Goal: Task Accomplishment & Management: Manage account settings

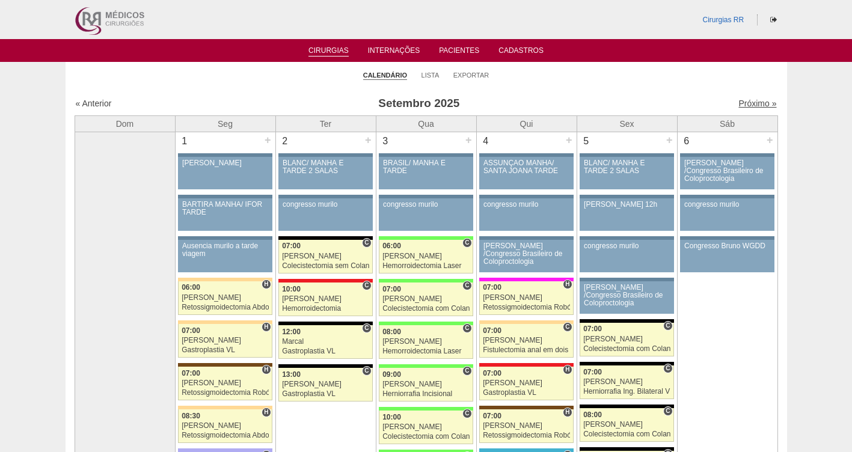
click at [608, 106] on link "Próximo »" at bounding box center [758, 104] width 38 height 10
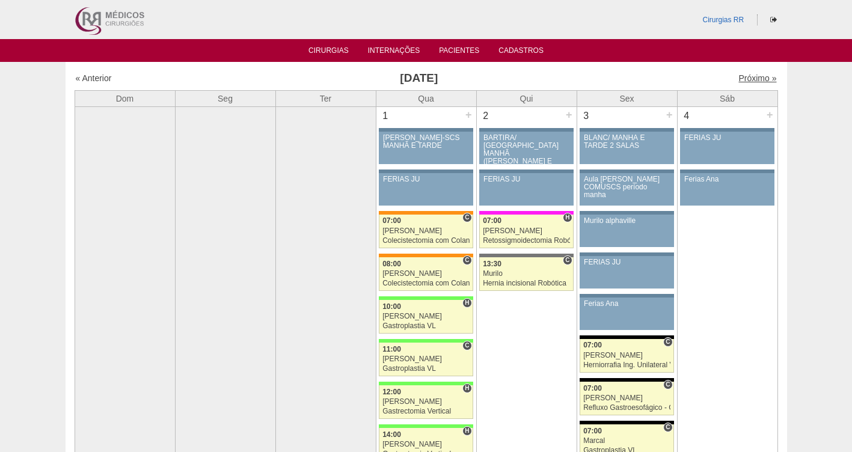
click at [744, 75] on link "Próximo »" at bounding box center [758, 78] width 38 height 10
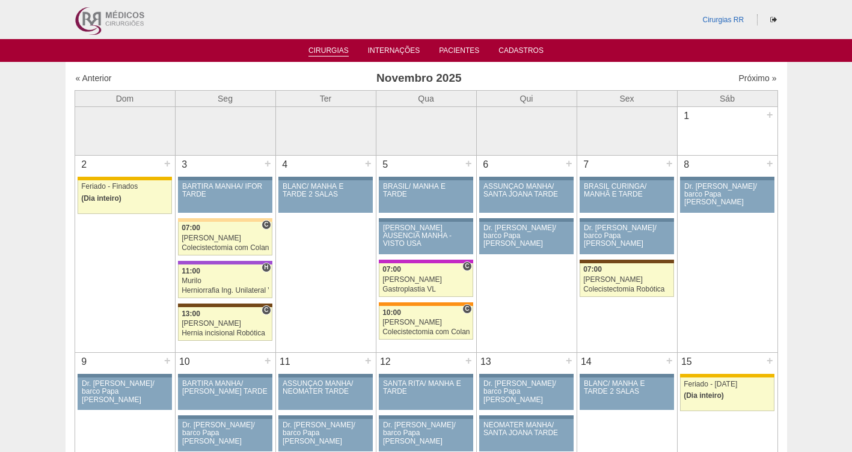
click at [328, 51] on link "Cirurgias" at bounding box center [329, 51] width 40 height 10
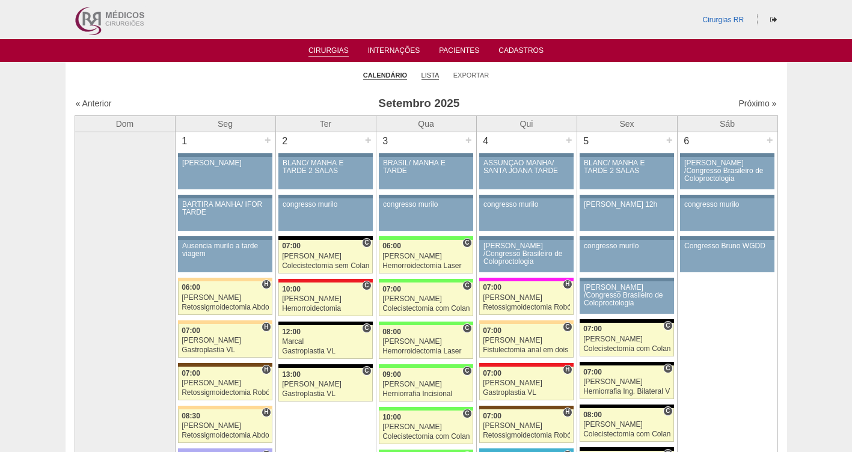
click at [430, 76] on link "Lista" at bounding box center [431, 75] width 18 height 9
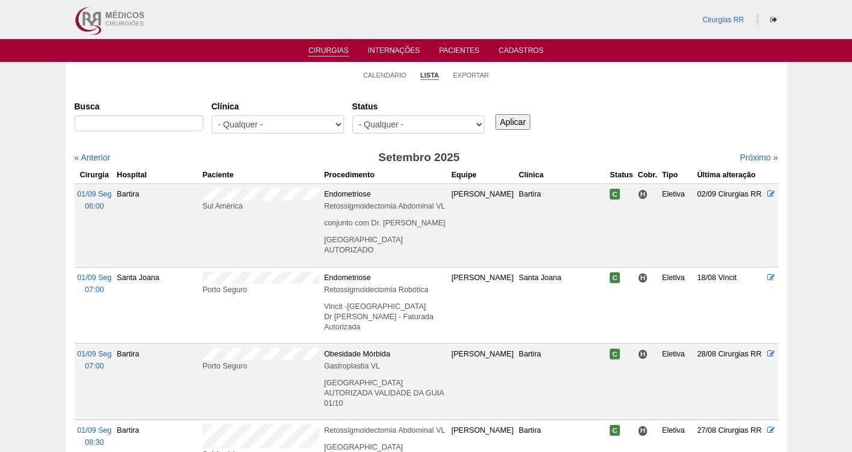
click at [422, 75] on link "Lista" at bounding box center [430, 75] width 19 height 9
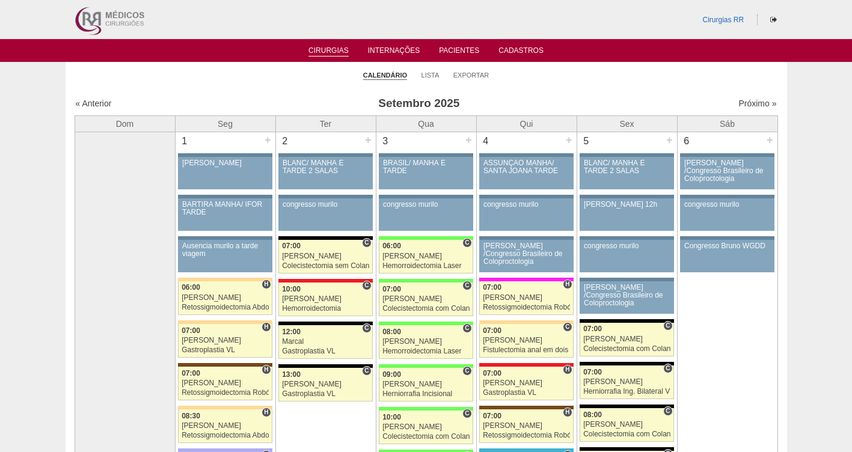
click at [392, 75] on link "Calendário" at bounding box center [385, 75] width 44 height 9
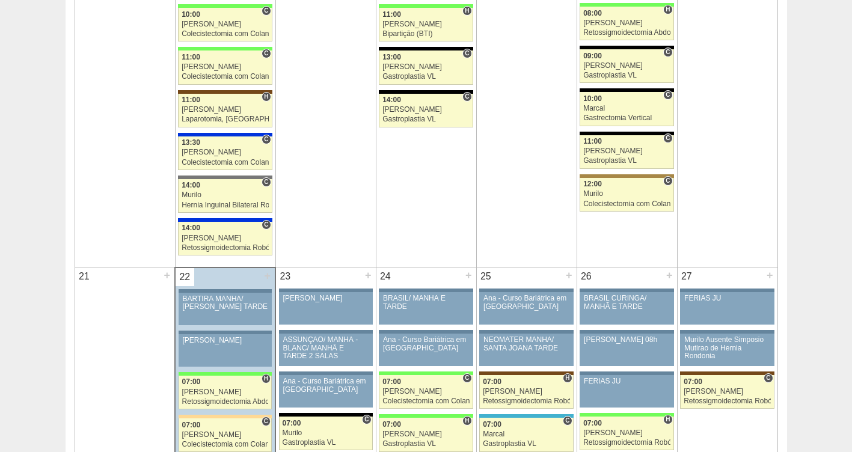
scroll to position [1204, 0]
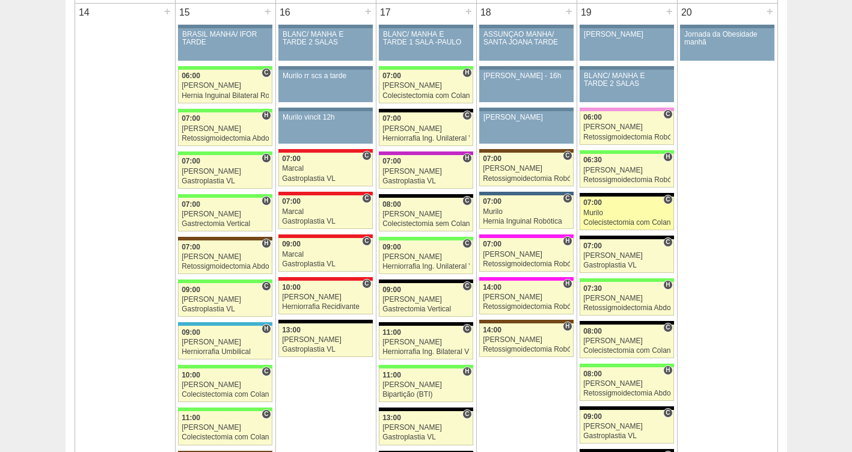
click at [583, 212] on link "87800 [GEOGRAPHIC_DATA] C 07:00 [GEOGRAPHIC_DATA] Colecistectomia com Colangiog…" at bounding box center [627, 214] width 94 height 34
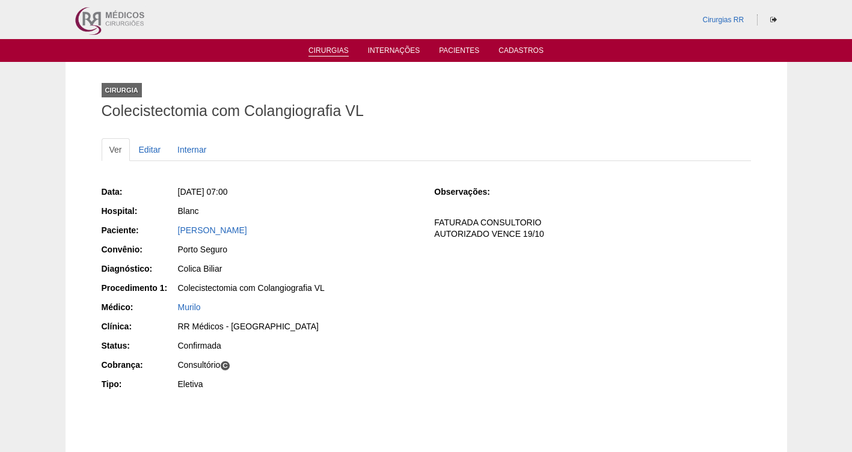
click at [333, 54] on link "Cirurgias" at bounding box center [329, 51] width 40 height 10
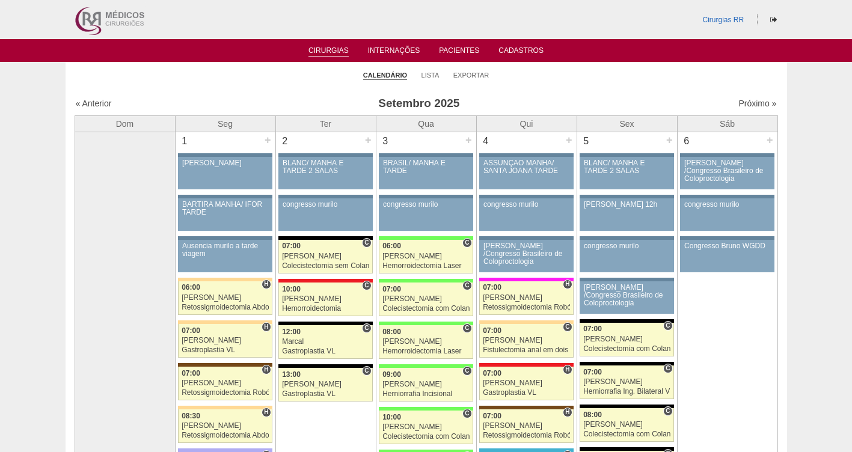
click at [333, 48] on link "Cirurgias" at bounding box center [329, 51] width 40 height 10
click at [424, 76] on link "Lista" at bounding box center [431, 75] width 18 height 9
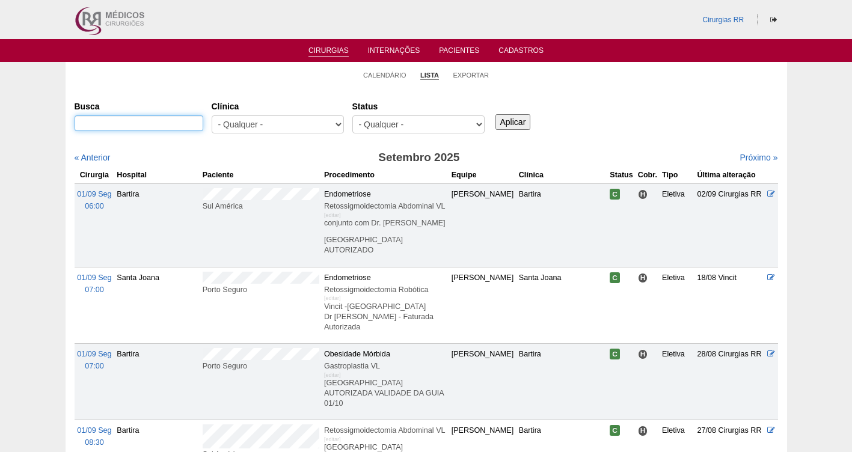
click at [138, 122] on input "Busca" at bounding box center [139, 124] width 129 height 16
paste input "LUIS CARLOS FORNEIR"
type input "LUIS CARLOS FORNEIR"
click at [518, 124] on input "Aplicar" at bounding box center [513, 122] width 35 height 16
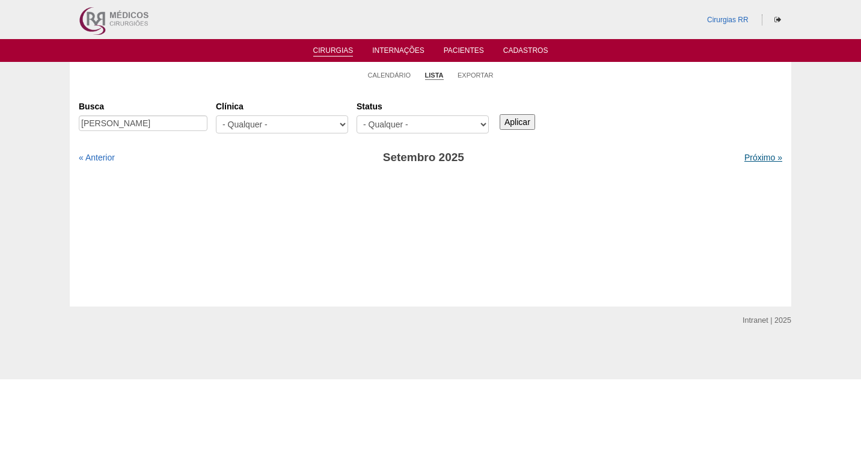
click at [751, 157] on link "Próximo »" at bounding box center [764, 158] width 38 height 10
click at [469, 48] on link "Pacientes" at bounding box center [464, 51] width 40 height 10
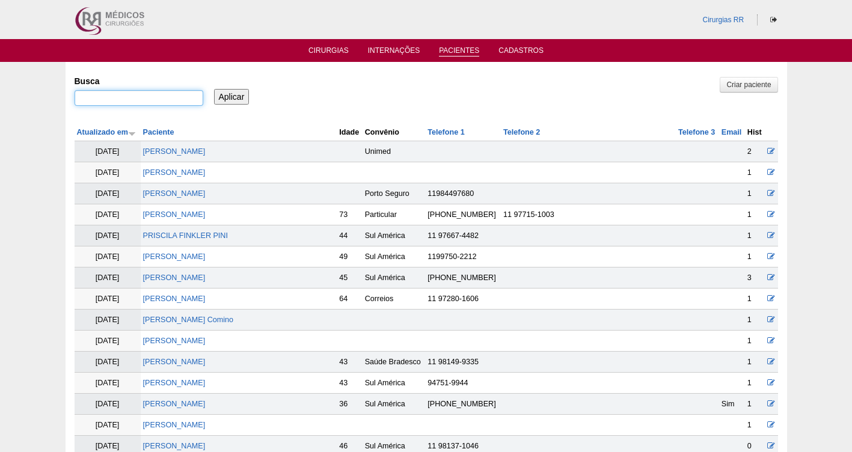
click at [122, 97] on input "Busca" at bounding box center [139, 98] width 129 height 16
paste input "[PERSON_NAME]"
type input "[PERSON_NAME]"
drag, startPoint x: 238, startPoint y: 95, endPoint x: 237, endPoint y: 102, distance: 7.2
click at [238, 97] on input "Aplicar" at bounding box center [231, 97] width 35 height 16
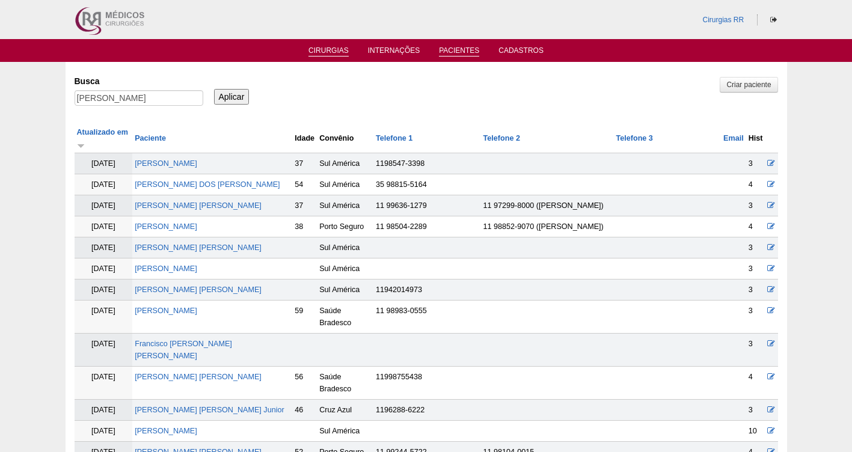
click at [327, 48] on link "Cirurgias" at bounding box center [329, 51] width 40 height 10
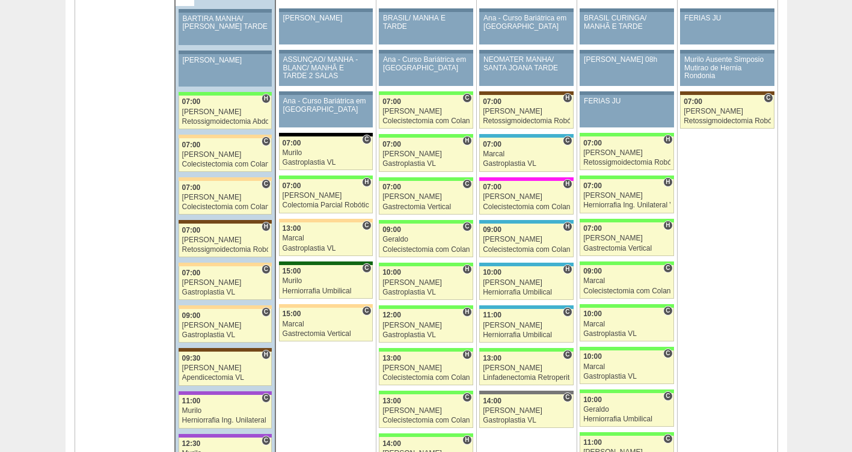
scroll to position [1861, 0]
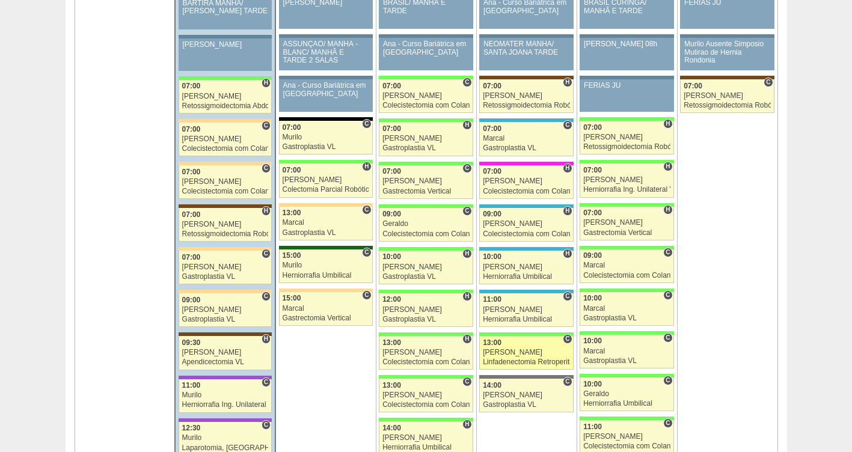
click at [524, 344] on div "13:00" at bounding box center [526, 343] width 87 height 8
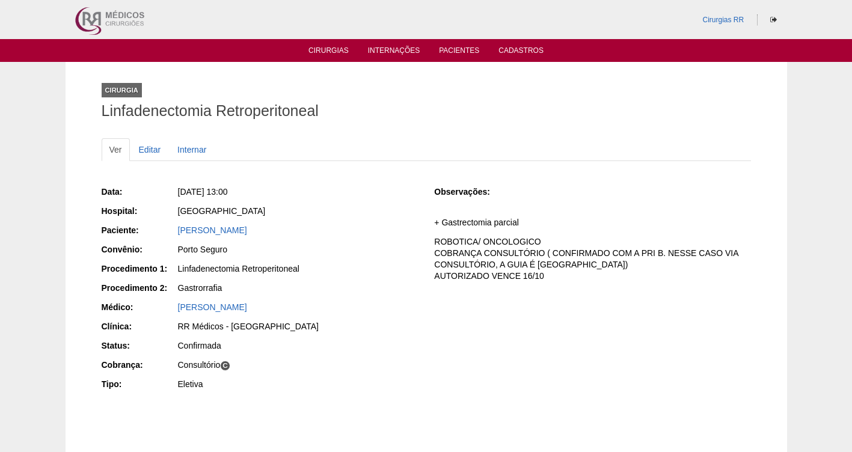
drag, startPoint x: 300, startPoint y: 226, endPoint x: 159, endPoint y: 233, distance: 141.0
click at [159, 233] on div "Paciente: [PERSON_NAME]" at bounding box center [260, 231] width 316 height 15
copy div "Paciente: [PERSON_NAME]"
click at [150, 149] on link "Editar" at bounding box center [150, 149] width 38 height 23
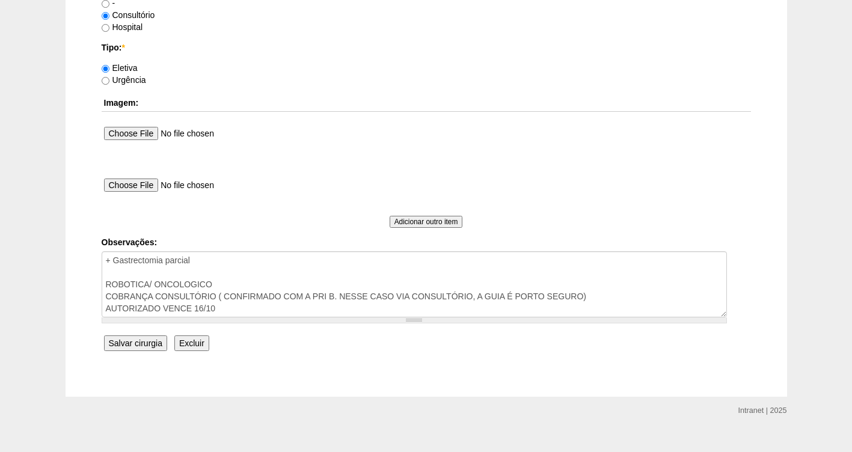
scroll to position [1089, 0]
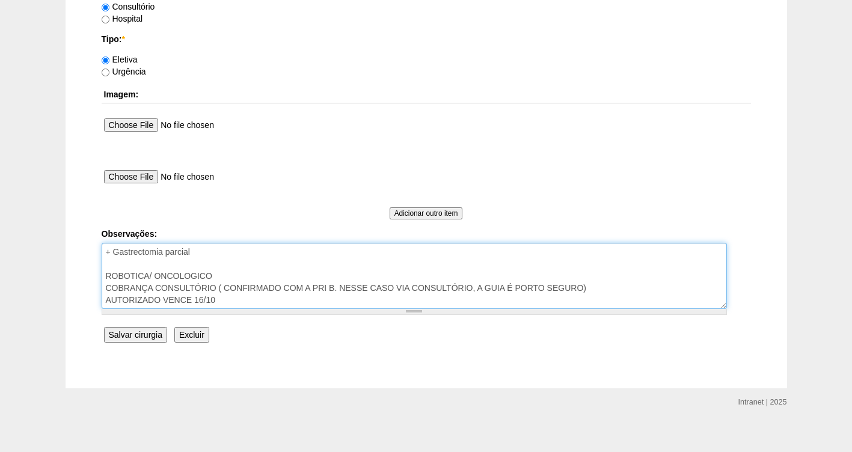
click at [213, 252] on textarea "+ Gastrectomia parcial ROBOTICA/ ONCOLOGICO COBRANÇA CONSULTÓRIO ( CONFIRMADO C…" at bounding box center [415, 276] width 626 height 66
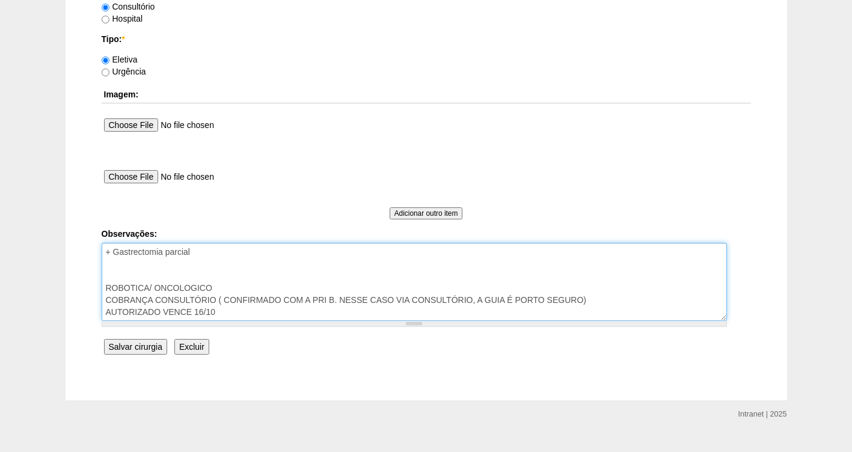
paste textarea "BRC15884480"
click at [201, 267] on textarea "+ Gastrectomia parcial ROBOTICA/ ONCOLOGICO COBRANÇA CONSULTÓRIO ( CONFIRMADO C…" at bounding box center [415, 282] width 626 height 78
click at [295, 262] on textarea "+ Gastrectomia parcial ROBOTICA/ ONCOLOGICO COBRANÇA CONSULTÓRIO ( CONFIRMADO C…" at bounding box center [415, 282] width 626 height 78
type textarea "+ Gastrectomia parcial BRC15884480- reservo Eda por telefone-Gislene 22/09 ROBO…"
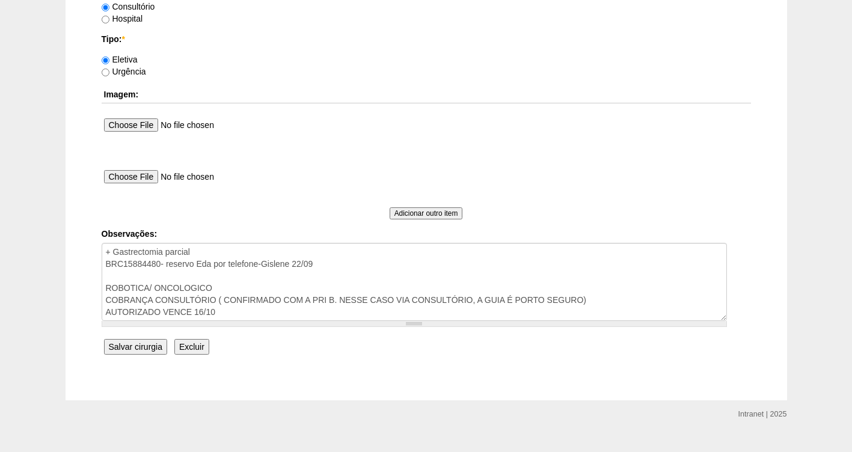
click at [141, 351] on input "Salvar cirurgia" at bounding box center [135, 347] width 63 height 16
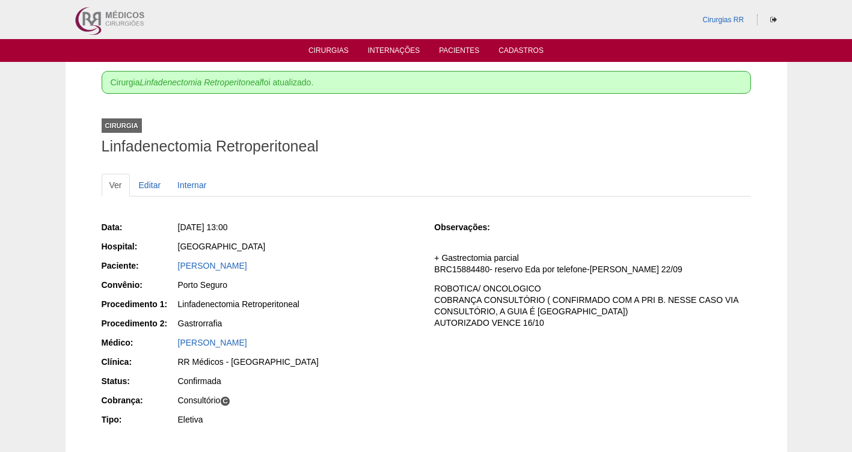
drag, startPoint x: 289, startPoint y: 269, endPoint x: 168, endPoint y: 267, distance: 120.9
click at [168, 267] on div "Paciente: [PERSON_NAME]" at bounding box center [260, 267] width 316 height 15
copy div "Paciente: [PERSON_NAME]"
click at [320, 48] on link "Cirurgias" at bounding box center [329, 51] width 40 height 10
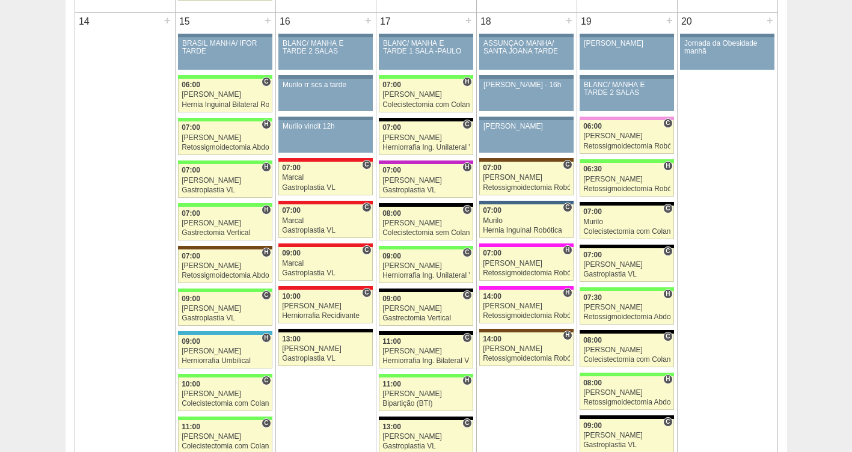
scroll to position [1311, 0]
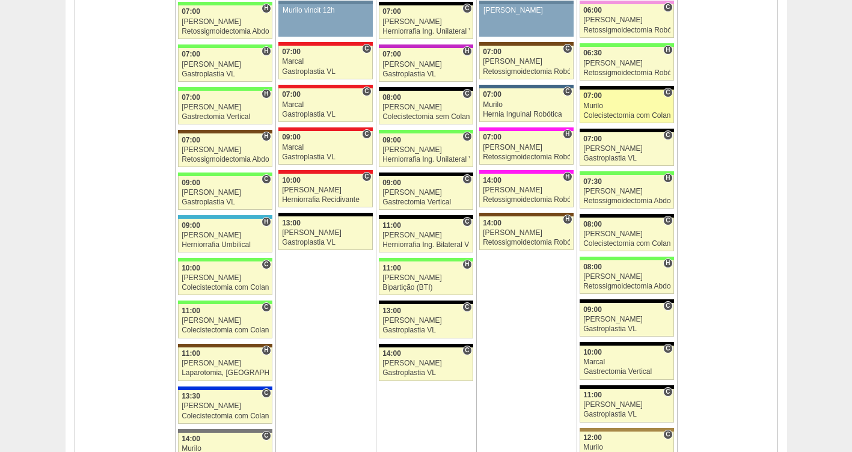
click at [601, 112] on div "Colecistectomia com Colangiografia VL" at bounding box center [627, 116] width 87 height 8
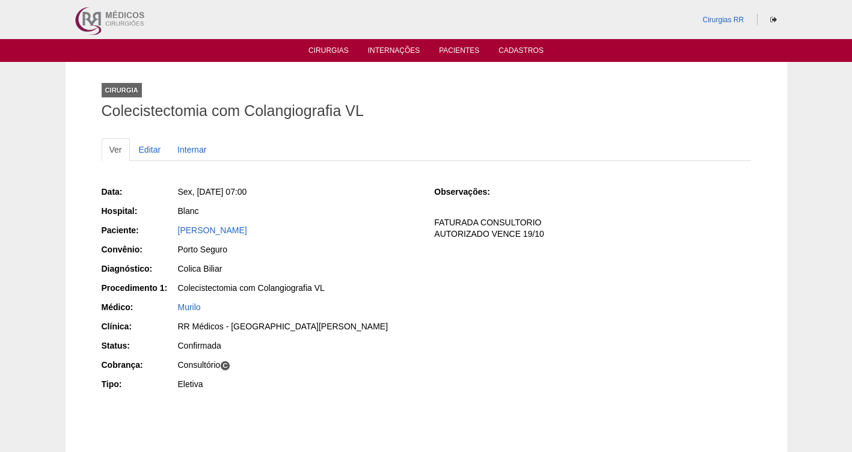
drag, startPoint x: 322, startPoint y: 235, endPoint x: 174, endPoint y: 230, distance: 147.5
click at [174, 230] on div "Paciente: Maria Luiza Barbosa Frezzato" at bounding box center [260, 231] width 316 height 15
copy div "Paciente: Maria Luiza Barbosa Frezzato"
click at [322, 49] on link "Cirurgias" at bounding box center [329, 51] width 40 height 10
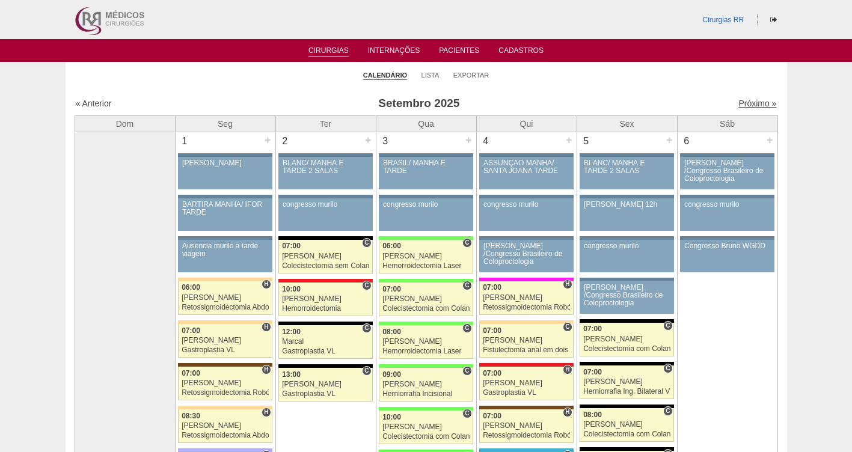
click at [743, 102] on link "Próximo »" at bounding box center [758, 104] width 38 height 10
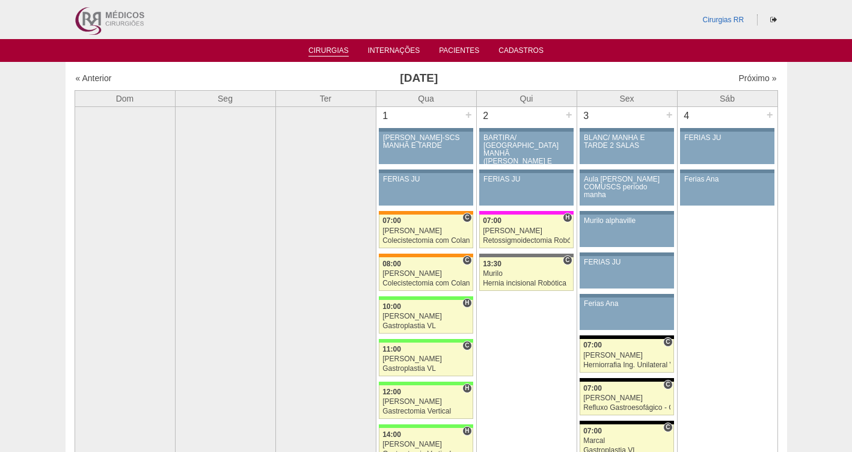
click at [323, 51] on link "Cirurgias" at bounding box center [329, 51] width 40 height 10
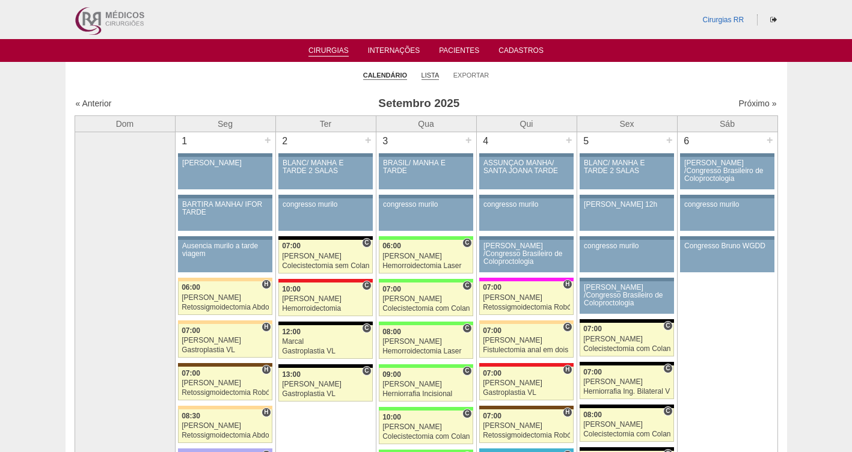
click at [425, 77] on link "Lista" at bounding box center [431, 75] width 18 height 9
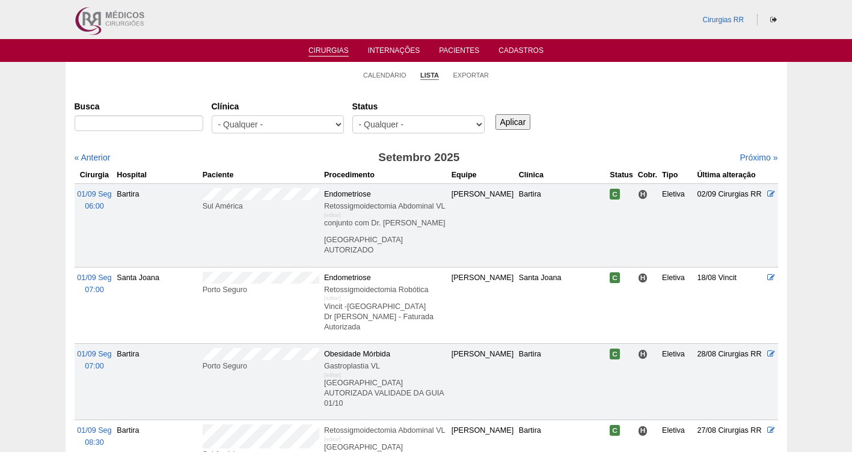
select select "resr"
click at [353, 116] on select "- Qualquer - Reservada Confirmada Suspensa Cancelada" at bounding box center [419, 125] width 132 height 18
click at [516, 118] on input "Aplicar" at bounding box center [513, 122] width 35 height 16
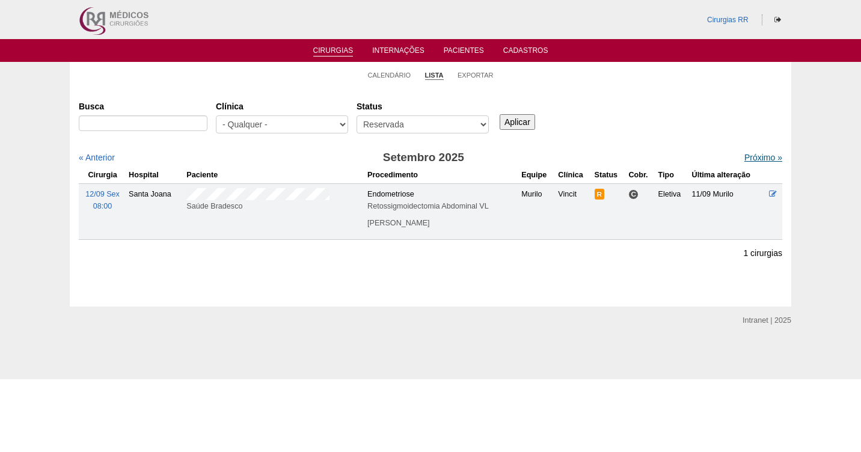
click at [757, 159] on link "Próximo »" at bounding box center [764, 158] width 38 height 10
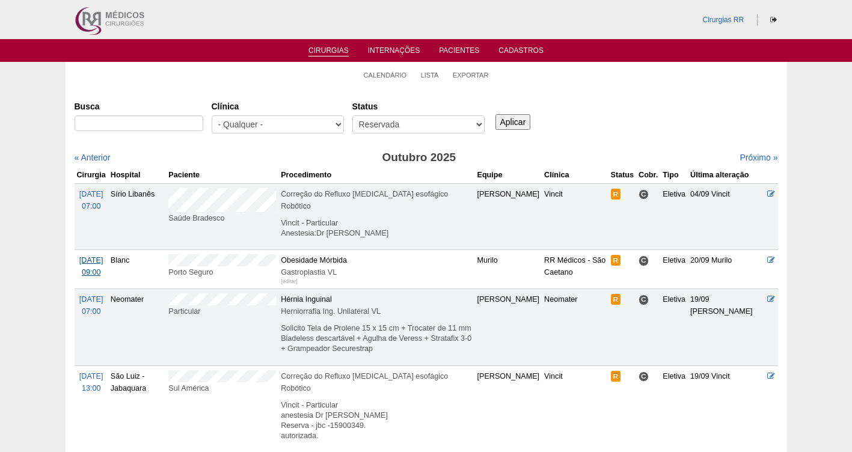
click at [88, 256] on span "[DATE]" at bounding box center [91, 260] width 24 height 8
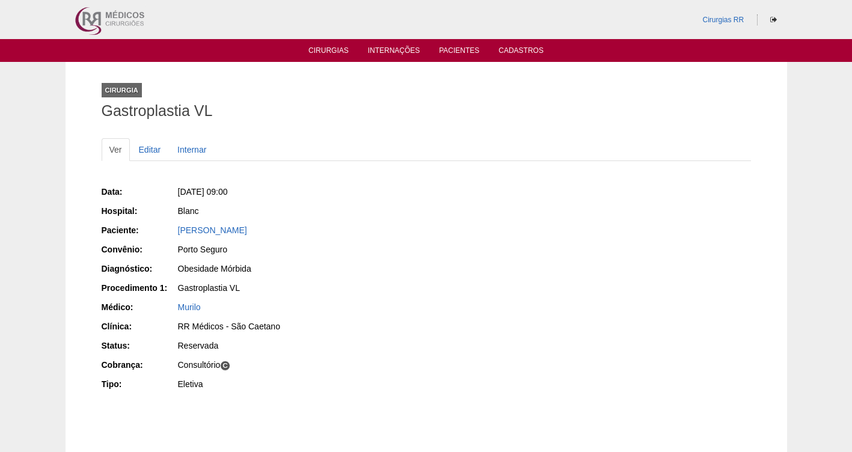
drag, startPoint x: 300, startPoint y: 229, endPoint x: 173, endPoint y: 229, distance: 126.3
click at [173, 229] on div "Paciente: [PERSON_NAME]" at bounding box center [260, 231] width 316 height 15
click at [152, 153] on link "Editar" at bounding box center [150, 149] width 38 height 23
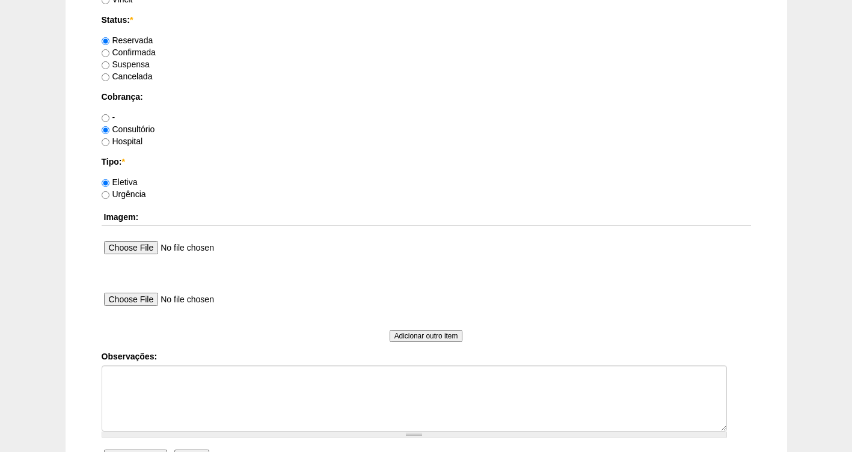
scroll to position [1047, 0]
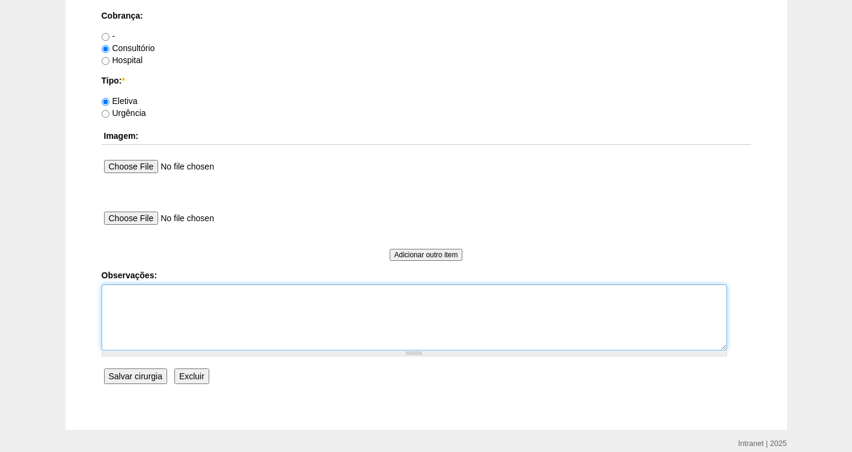
click at [155, 292] on textarea "Observações:" at bounding box center [415, 318] width 626 height 66
type textarea "f"
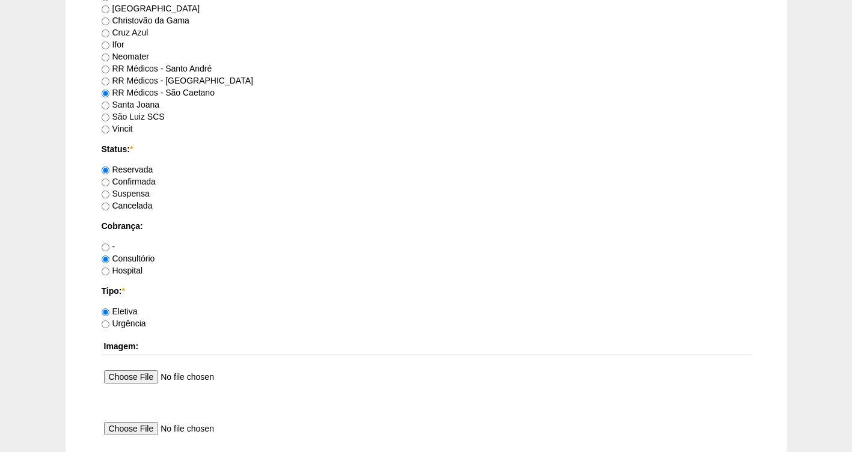
scroll to position [825, 0]
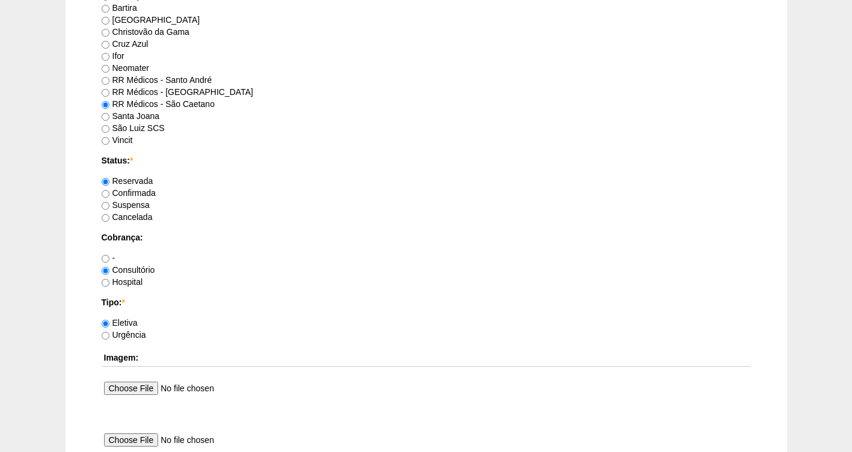
type textarea "FATURADA CONSULTORIO AUTORIZADA- VALIDADE DA GUIA 19/10"
click at [144, 197] on label "Confirmada" at bounding box center [129, 193] width 54 height 10
click at [109, 197] on input "Confirmada" at bounding box center [106, 194] width 8 height 8
radio input "true"
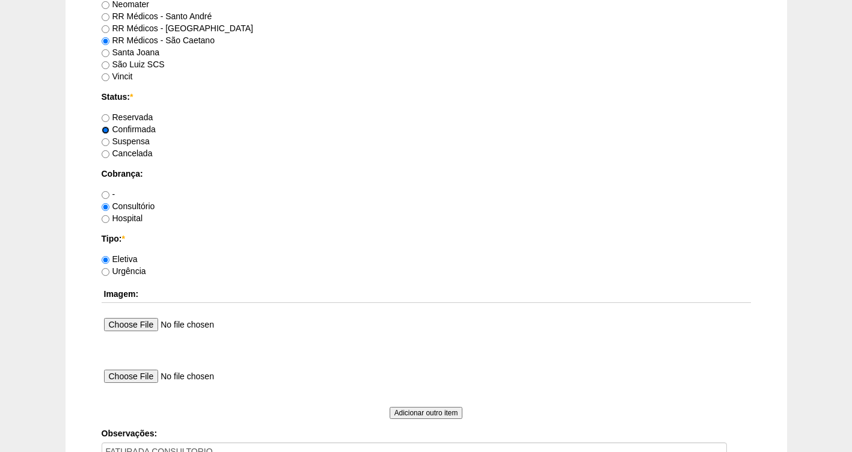
scroll to position [1098, 0]
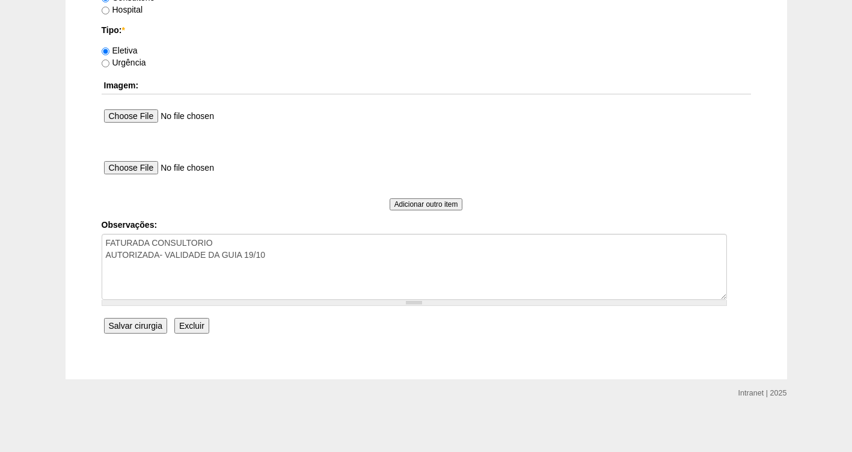
click at [134, 327] on input "Salvar cirurgia" at bounding box center [135, 326] width 63 height 16
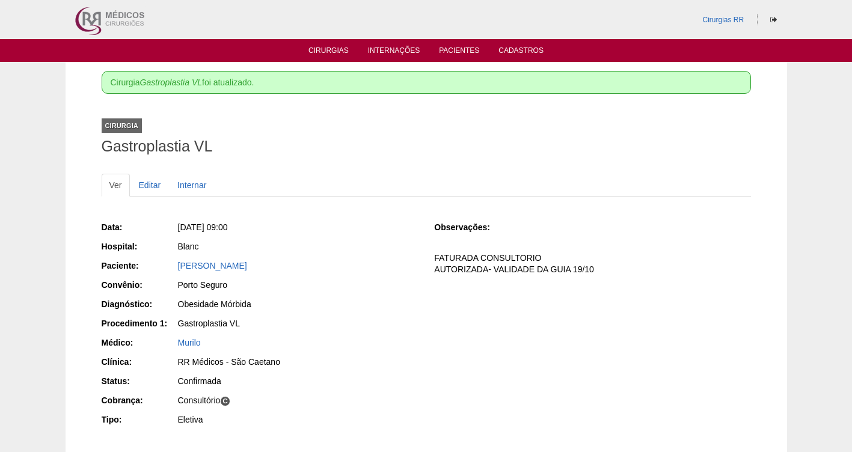
drag, startPoint x: 230, startPoint y: 262, endPoint x: 172, endPoint y: 266, distance: 57.9
click at [172, 266] on div "Paciente: [PERSON_NAME]" at bounding box center [260, 267] width 316 height 15
copy div "Paciente: [PERSON_NAME]"
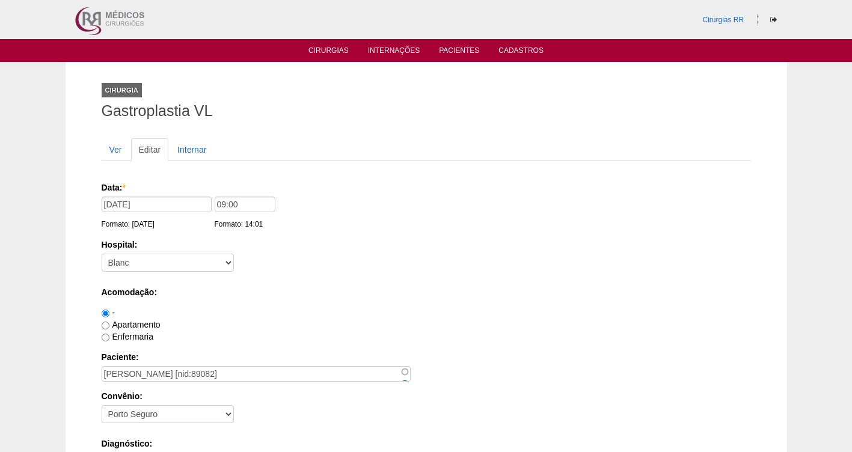
scroll to position [1098, 0]
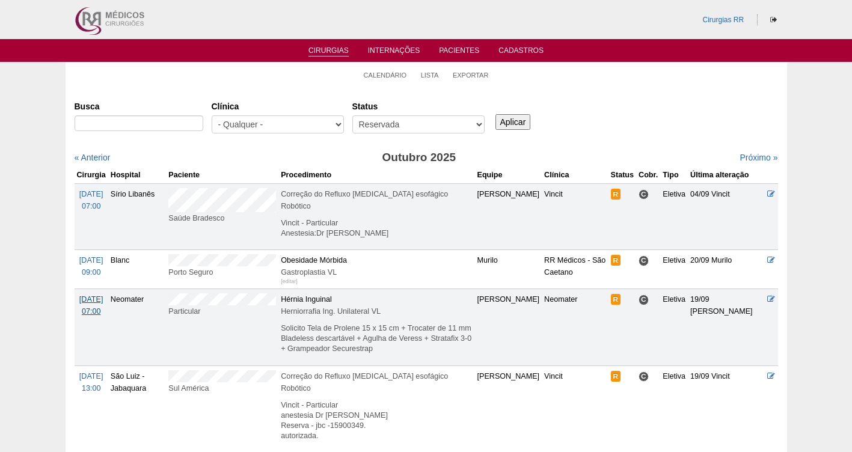
click at [97, 295] on span "[DATE]" at bounding box center [91, 299] width 24 height 8
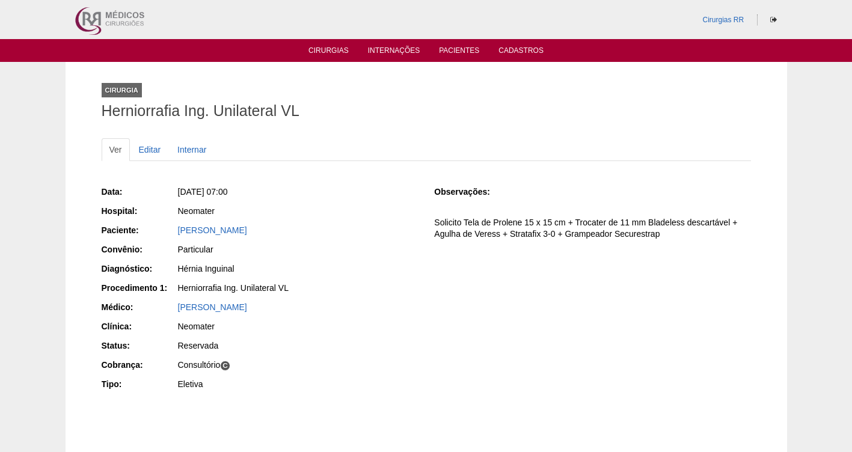
drag, startPoint x: 316, startPoint y: 225, endPoint x: 173, endPoint y: 234, distance: 142.9
click at [173, 234] on div "Paciente: [PERSON_NAME]" at bounding box center [260, 231] width 316 height 15
copy div "Paciente: [PERSON_NAME]"
click at [344, 264] on div "Hérnia Inguinal" at bounding box center [298, 269] width 240 height 12
drag, startPoint x: 289, startPoint y: 232, endPoint x: 174, endPoint y: 236, distance: 115.6
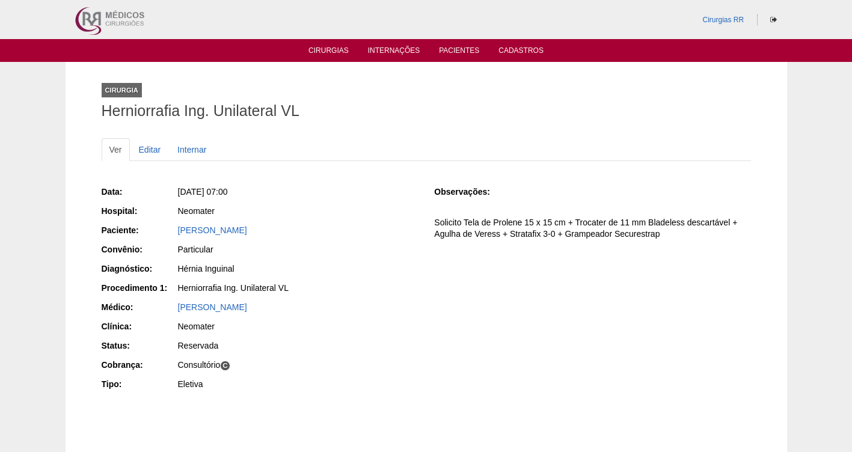
click at [174, 236] on div "Paciente: [PERSON_NAME]" at bounding box center [260, 231] width 316 height 15
copy div "Paciente: [PERSON_NAME]"
drag, startPoint x: 276, startPoint y: 186, endPoint x: 196, endPoint y: 183, distance: 80.7
click at [196, 183] on div "Data: Qui, 16/10/2025 - 07:00 Hospital: Neomater Paciente: Clotildes Almeida Co…" at bounding box center [260, 290] width 316 height 216
copy span "16/10/2025 - 07:00"
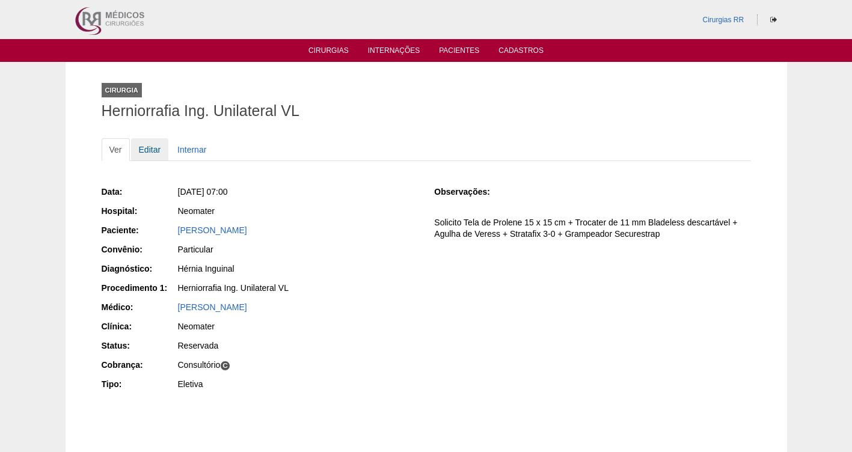
click at [151, 149] on link "Editar" at bounding box center [150, 149] width 38 height 23
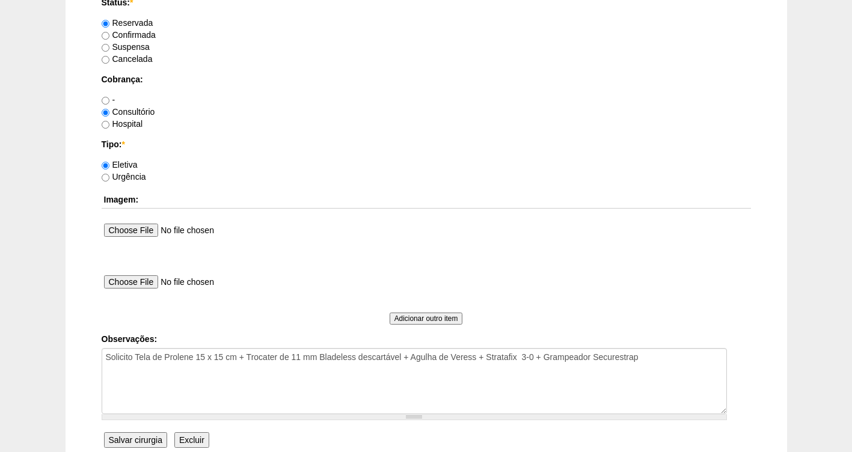
scroll to position [1098, 0]
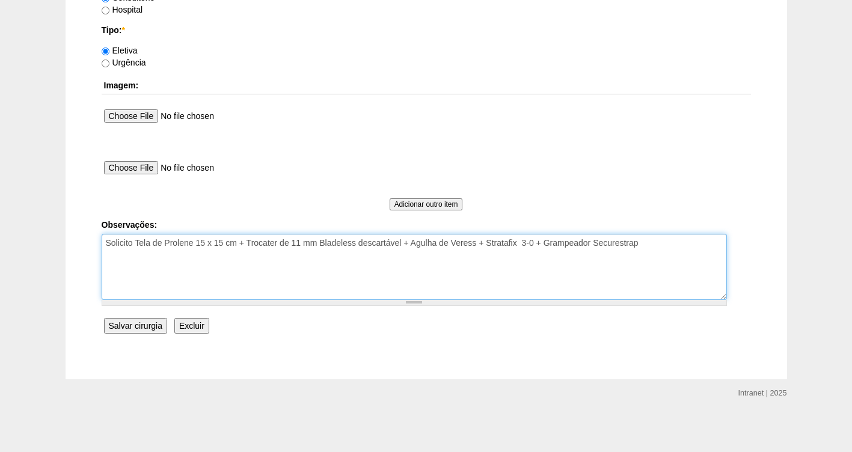
click at [649, 253] on textarea "Solicito Tela de Prolene 15 x 15 cm + Trocater de 11 mm Bladeless descartável +…" at bounding box center [415, 267] width 626 height 66
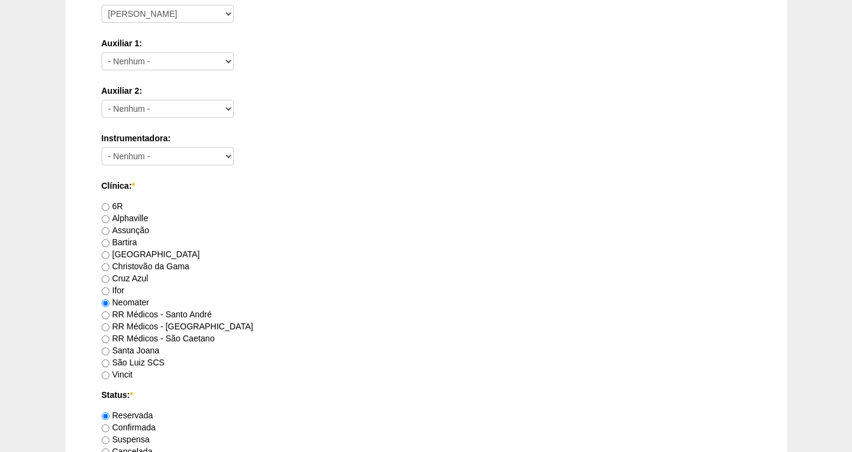
scroll to position [587, 0]
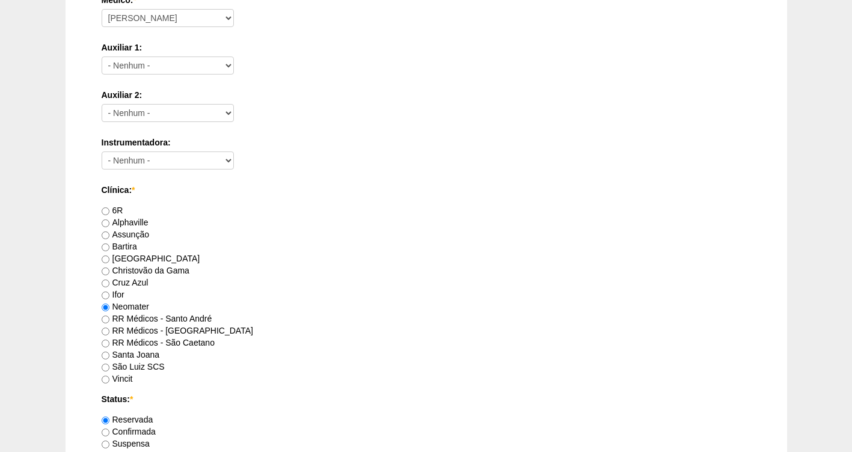
type textarea "Solicito Tela de Prolene 15 x 15 cm + Trocater de 11 mm Bladeless descartável +…"
click at [141, 433] on label "Confirmada" at bounding box center [129, 432] width 54 height 10
click at [109, 433] on input "Confirmada" at bounding box center [106, 433] width 8 height 8
radio input "true"
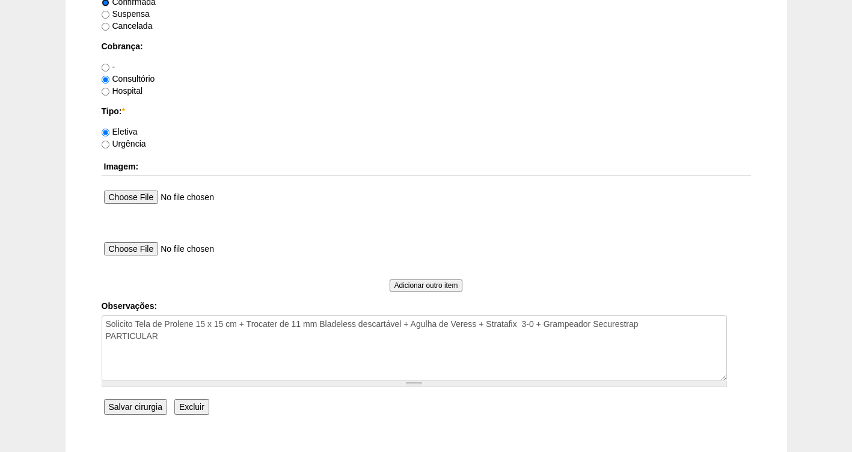
scroll to position [1098, 0]
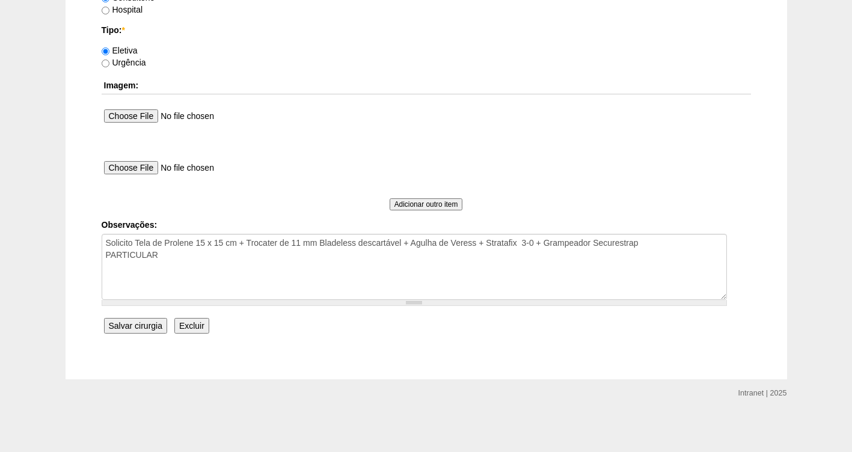
click at [132, 326] on input "Salvar cirurgia" at bounding box center [135, 326] width 63 height 16
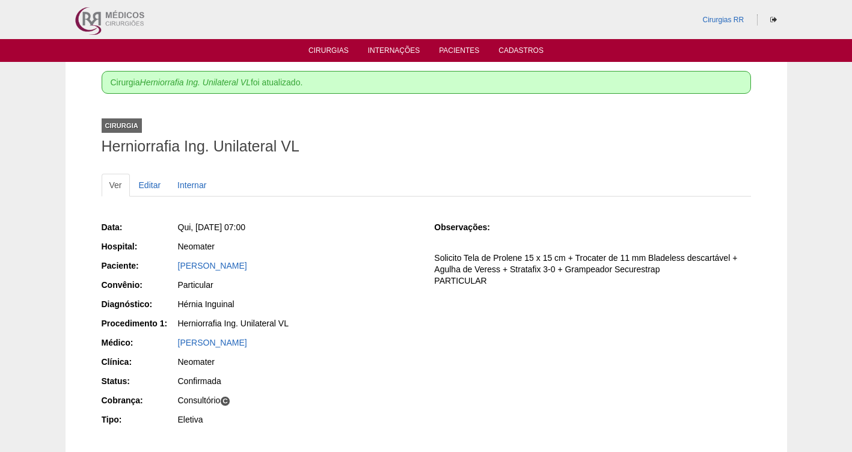
drag, startPoint x: 302, startPoint y: 262, endPoint x: 174, endPoint y: 262, distance: 127.5
click at [174, 262] on div "Paciente: [PERSON_NAME]" at bounding box center [260, 267] width 316 height 15
copy div "Paciente: [PERSON_NAME]"
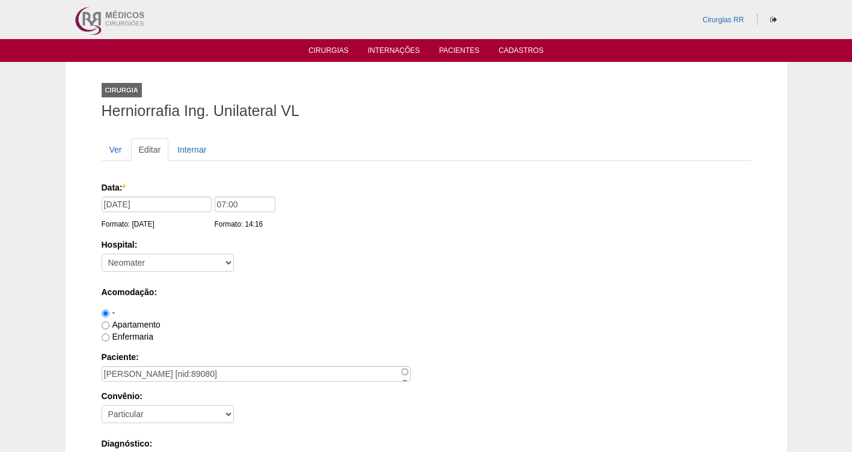
scroll to position [1098, 0]
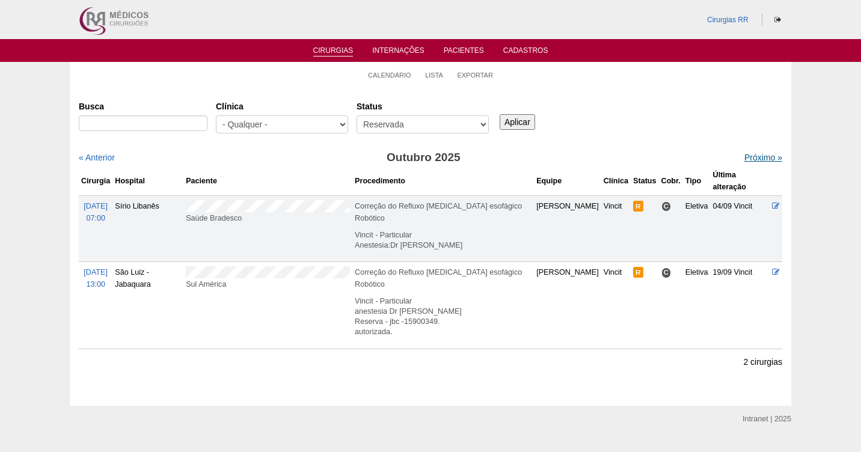
click at [747, 155] on link "Próximo »" at bounding box center [764, 158] width 38 height 10
